Goal: Check status: Check status

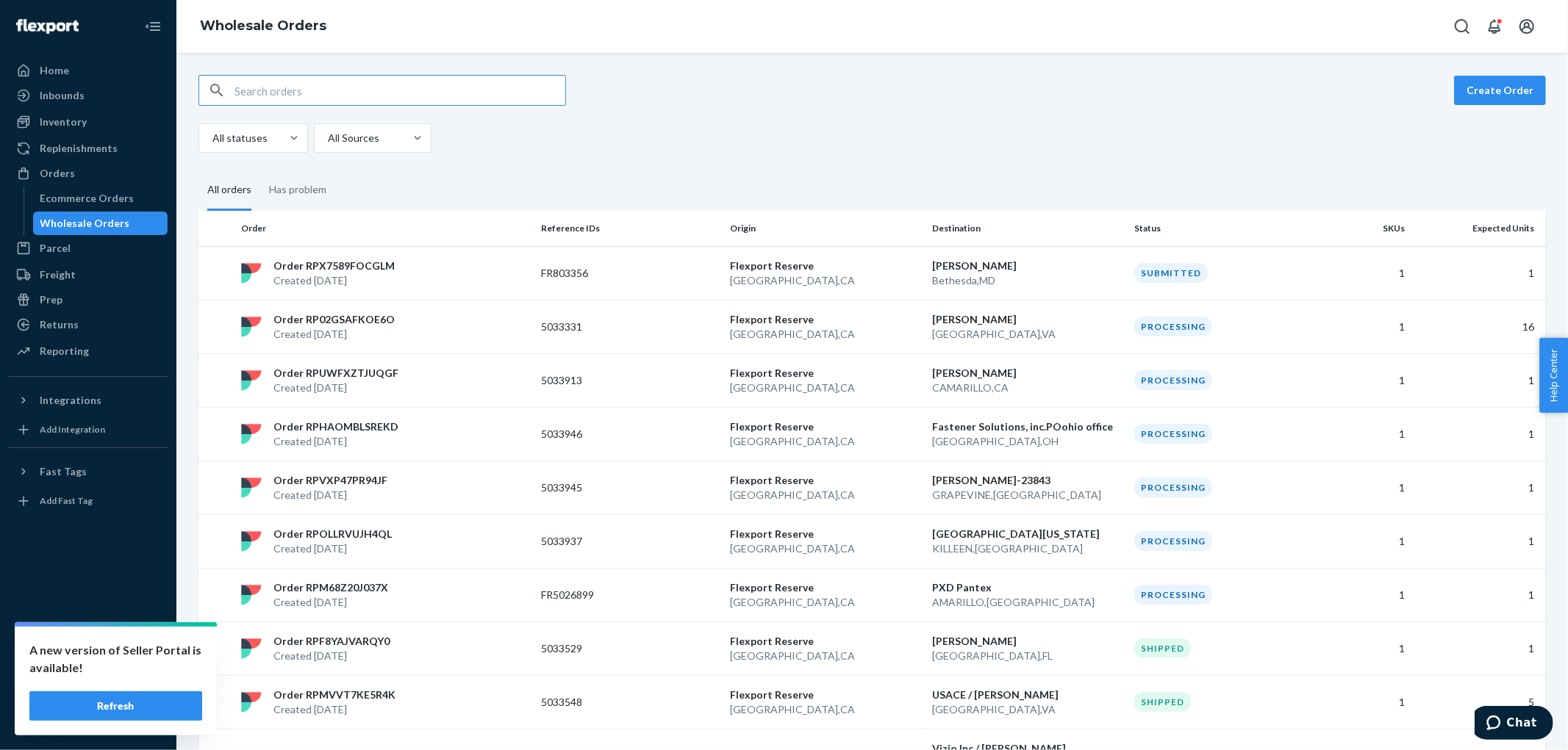
click at [280, 90] on input "text" at bounding box center [400, 90] width 331 height 29
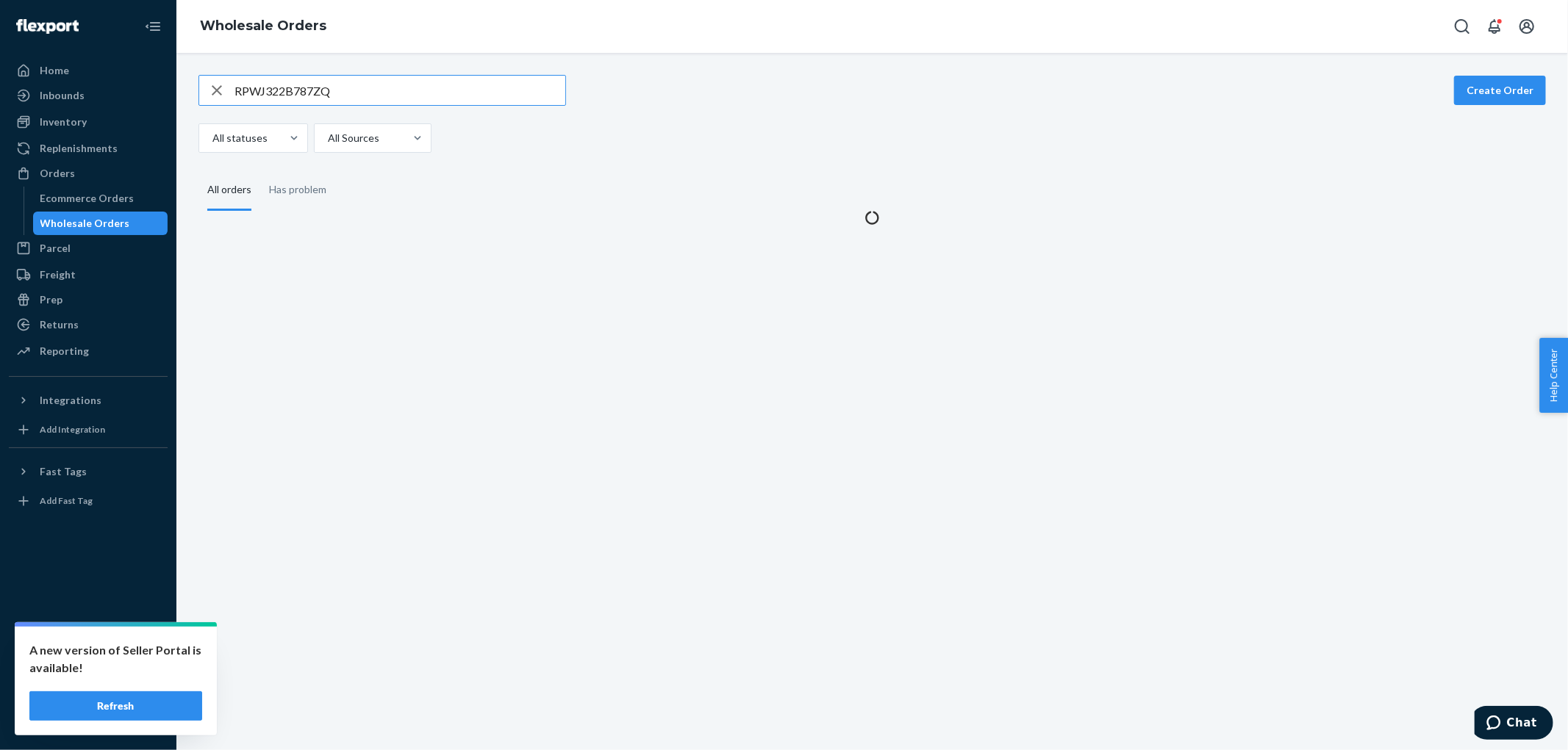
type input "RPWJ322B787ZQ"
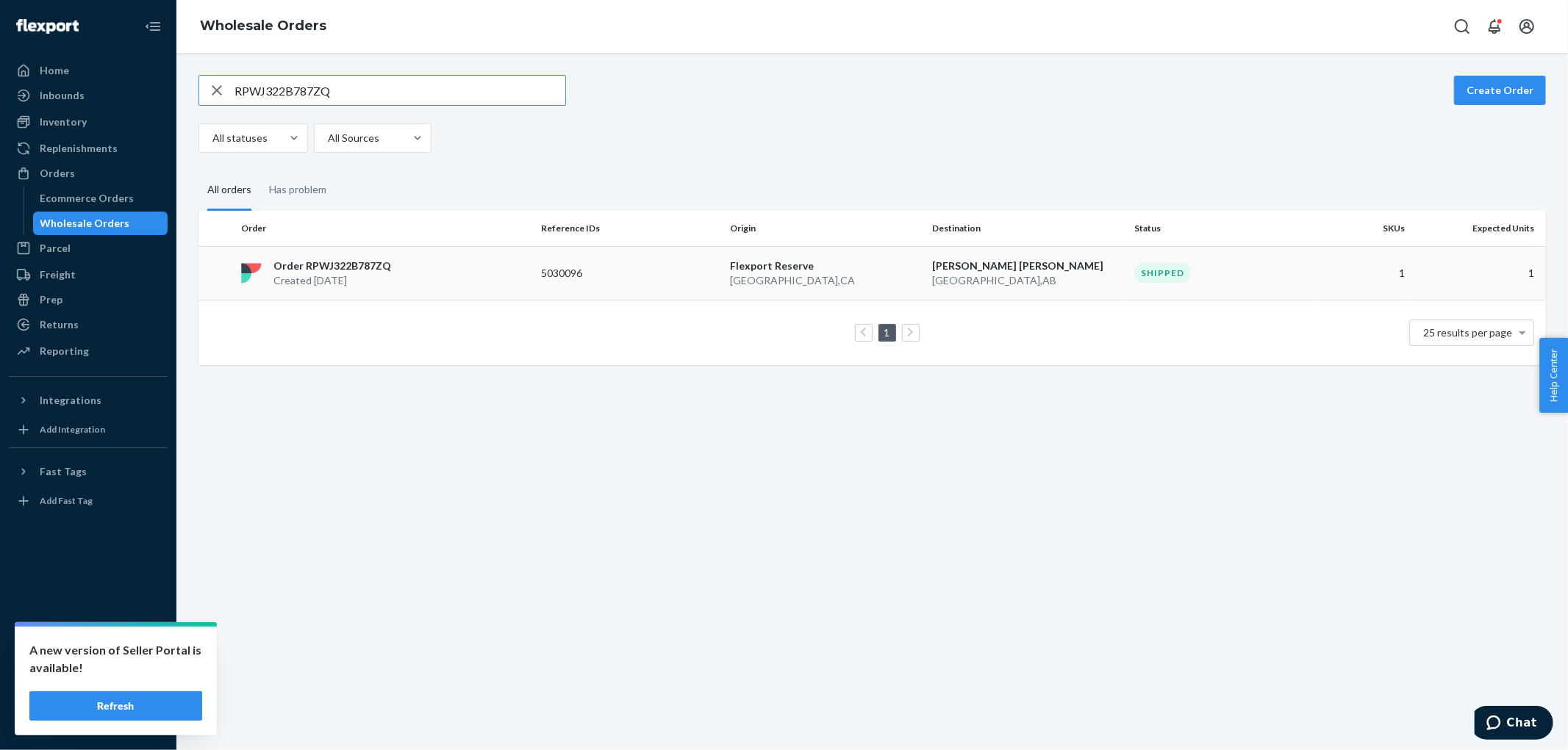
click at [410, 290] on td "Order RPWJ322B787ZQ Created Aug 11, 2025" at bounding box center [385, 273] width 300 height 54
